Goal: Task Accomplishment & Management: Complete application form

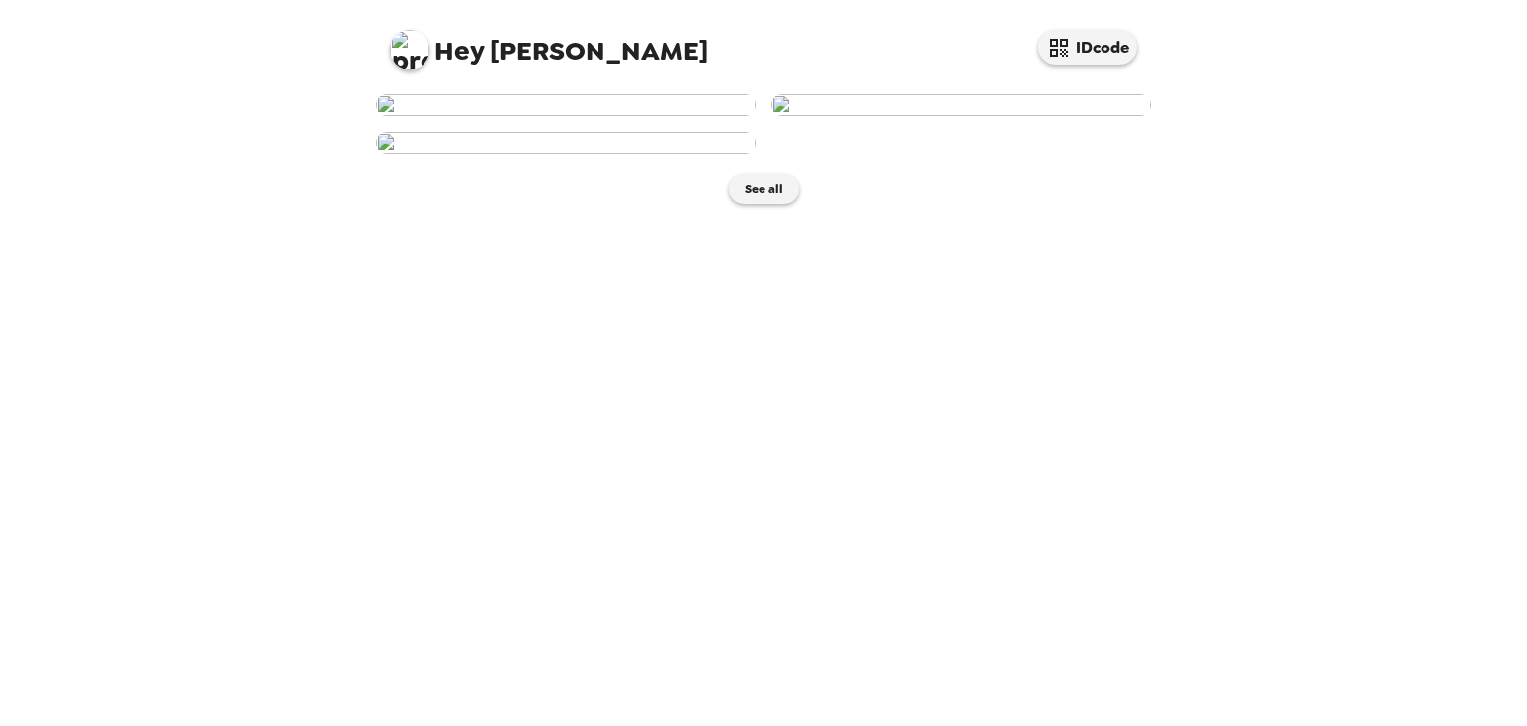
scroll to position [396, 0]
